Goal: Information Seeking & Learning: Learn about a topic

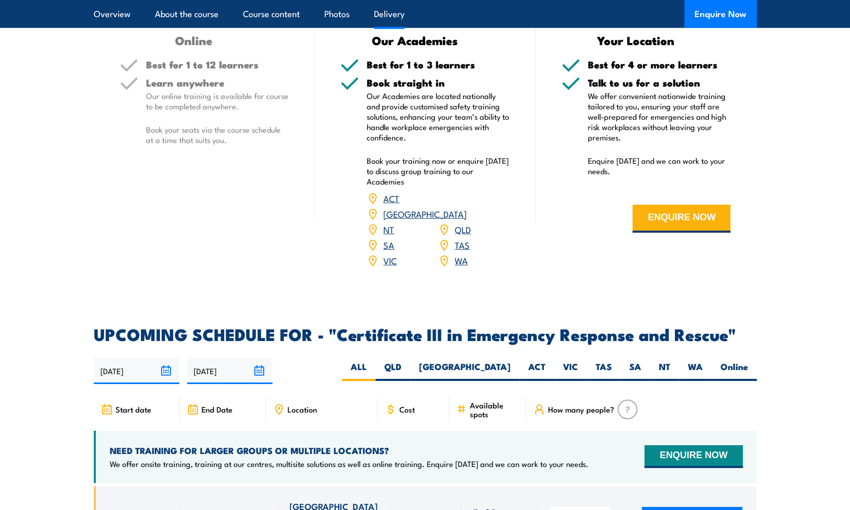
scroll to position [2021, 0]
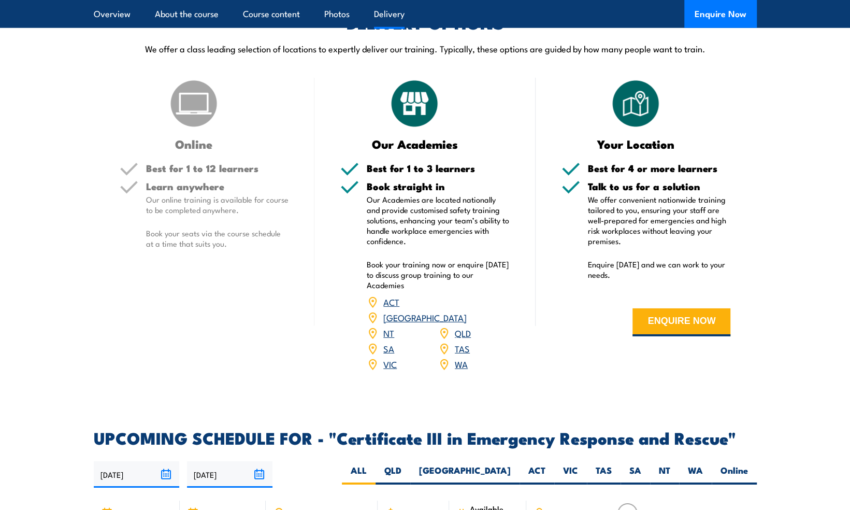
click at [459, 326] on link "QLD" at bounding box center [463, 332] width 16 height 12
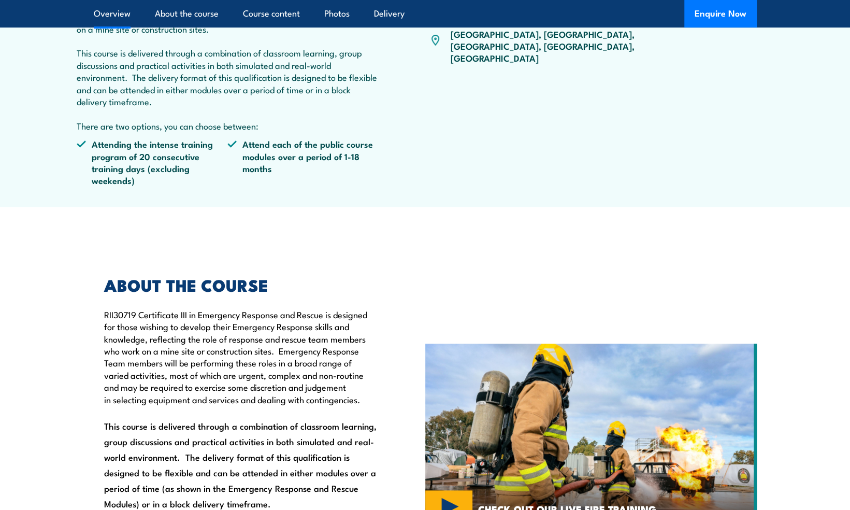
scroll to position [365, 0]
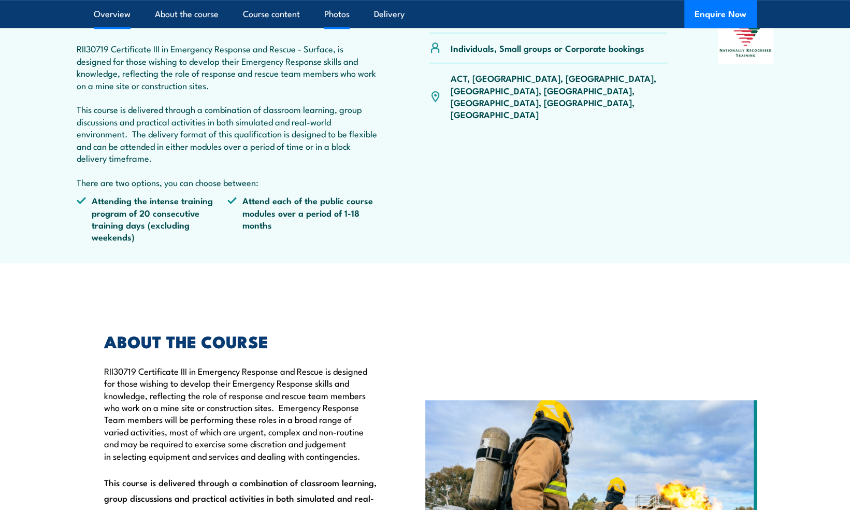
click at [336, 16] on link "Photos" at bounding box center [336, 13] width 25 height 27
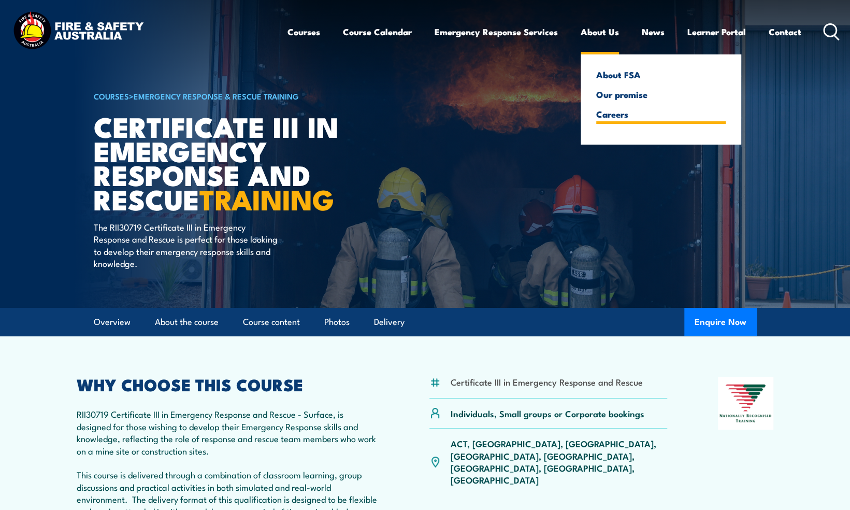
click at [601, 110] on link "Careers" at bounding box center [661, 113] width 130 height 9
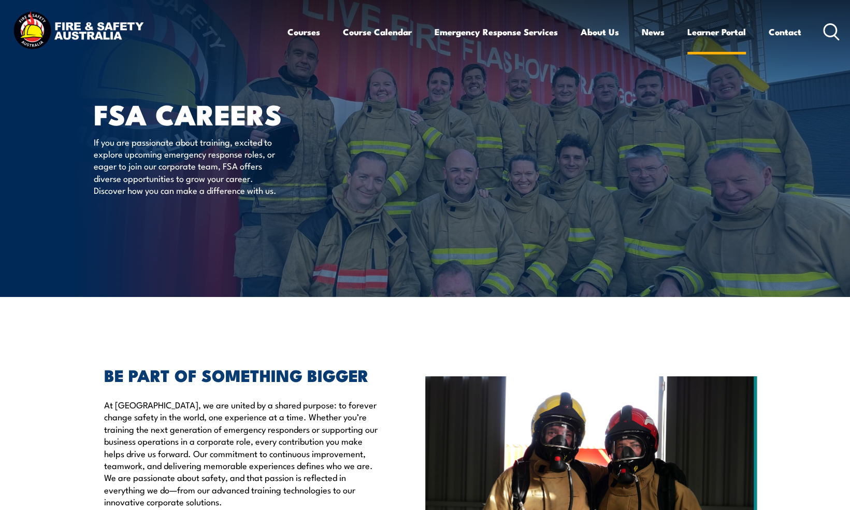
click at [721, 35] on link "Learner Portal" at bounding box center [717, 31] width 59 height 27
click at [774, 31] on link "Contact" at bounding box center [785, 31] width 33 height 27
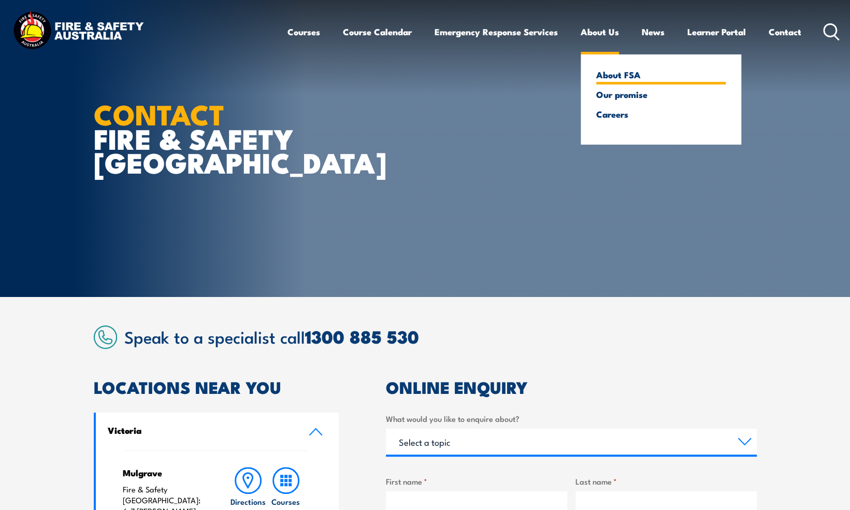
click at [602, 73] on link "About FSA" at bounding box center [661, 74] width 130 height 9
